Goal: Task Accomplishment & Management: Manage account settings

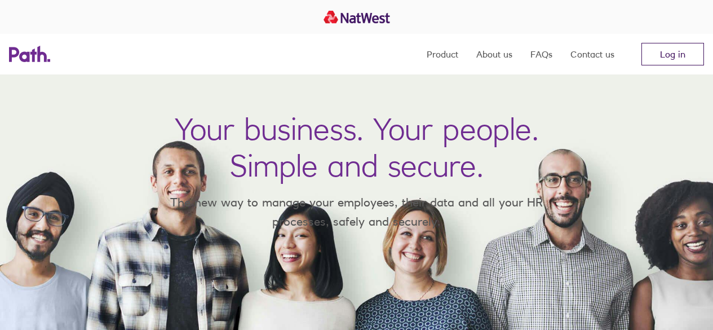
click at [664, 59] on link "Log in" at bounding box center [672, 54] width 63 height 23
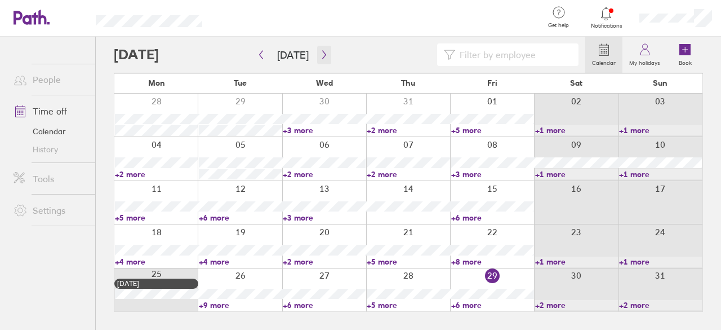
click at [320, 56] on icon "button" at bounding box center [324, 54] width 8 height 9
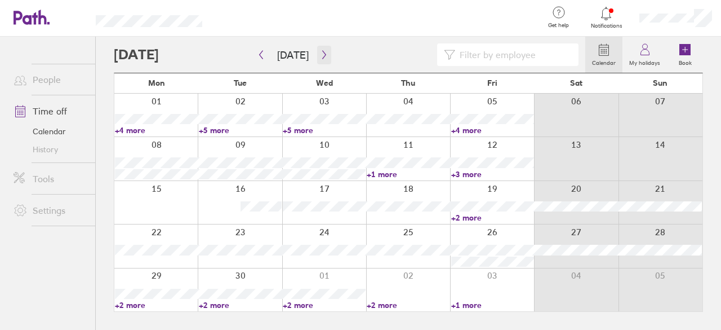
click at [317, 58] on button "button" at bounding box center [324, 55] width 14 height 19
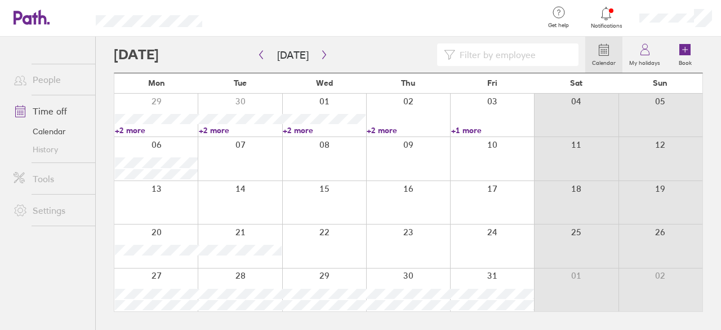
drag, startPoint x: 323, startPoint y: 55, endPoint x: 347, endPoint y: 22, distance: 40.8
click at [347, 22] on div at bounding box center [377, 18] width 314 height 37
click at [497, 240] on div at bounding box center [492, 245] width 84 height 43
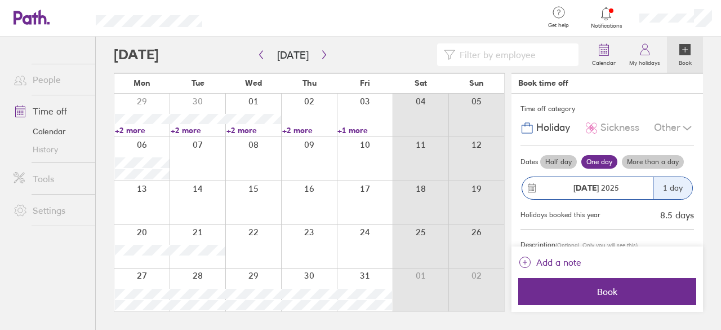
click at [650, 160] on label "More than a day" at bounding box center [653, 162] width 62 height 14
click at [0, 0] on input "More than a day" at bounding box center [0, 0] width 0 height 0
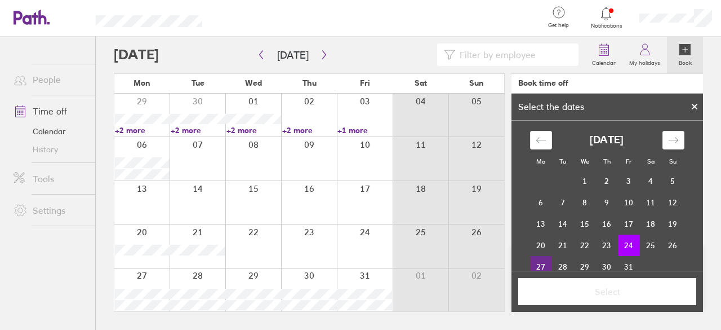
click at [533, 260] on td "27" at bounding box center [541, 266] width 22 height 21
click at [611, 288] on span "Select" at bounding box center [607, 291] width 162 height 10
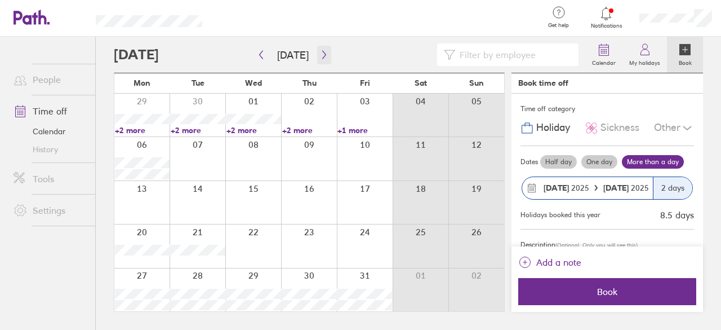
click at [323, 54] on icon "button" at bounding box center [324, 54] width 8 height 9
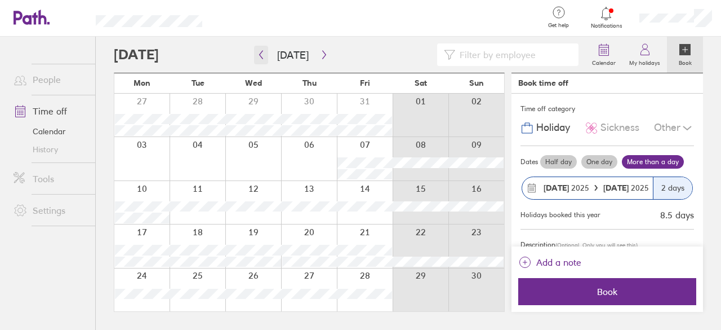
click at [265, 56] on icon "button" at bounding box center [261, 54] width 8 height 9
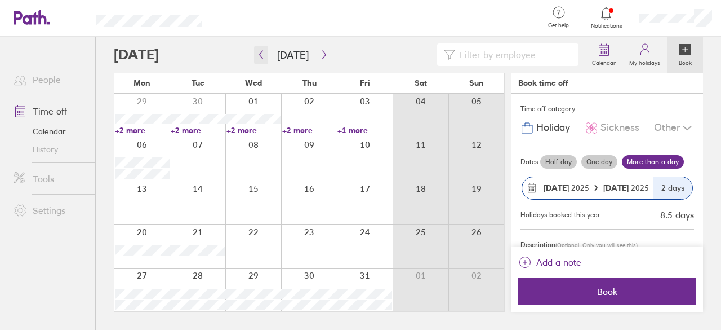
click at [267, 54] on button "button" at bounding box center [261, 55] width 14 height 19
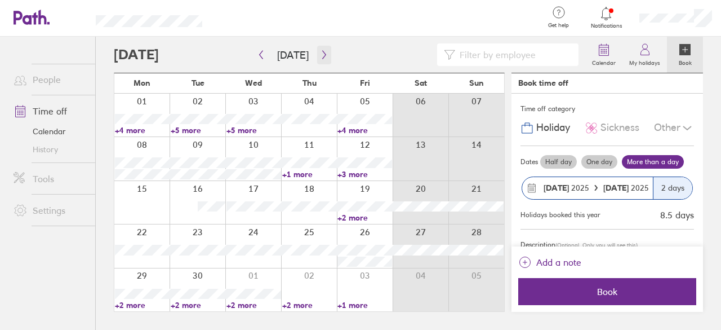
click at [322, 52] on icon "button" at bounding box center [323, 55] width 3 height 8
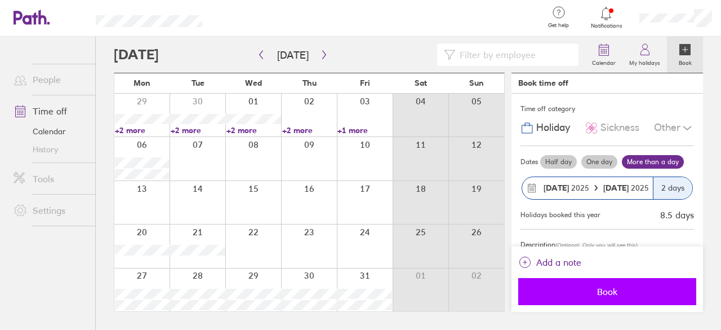
click at [608, 288] on span "Book" at bounding box center [607, 291] width 162 height 10
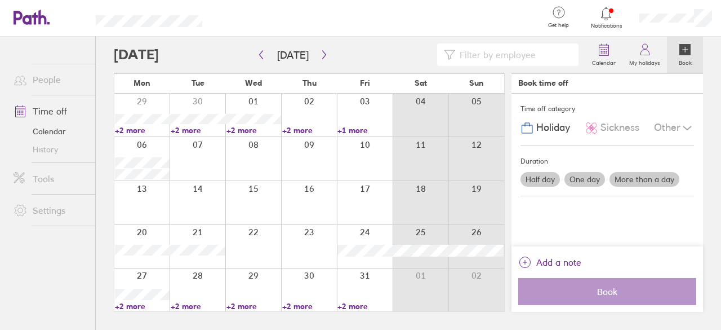
click at [67, 152] on link "History" at bounding box center [50, 149] width 91 height 18
